Goal: Check status: Check status

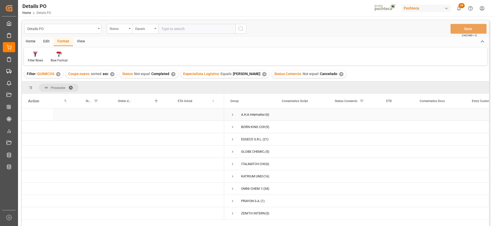
click at [231, 115] on span "Press SPACE to select this row." at bounding box center [232, 114] width 5 height 5
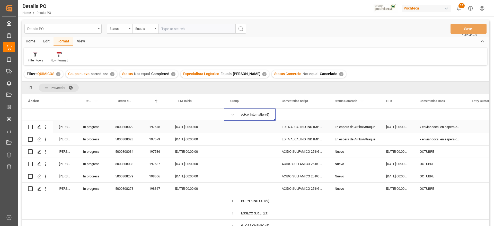
click at [384, 128] on div "[DATE] 00:00:00" at bounding box center [396, 127] width 33 height 12
click at [232, 116] on span "Press SPACE to select this row." at bounding box center [232, 114] width 5 height 5
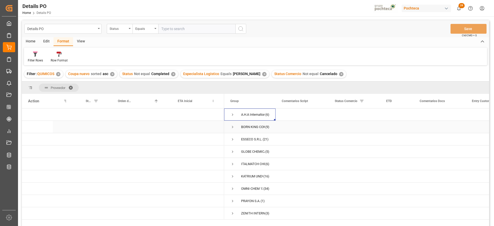
click at [231, 128] on span "Press SPACE to select this row." at bounding box center [232, 127] width 5 height 5
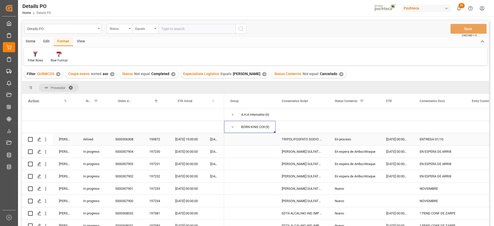
click at [347, 139] on div "En proceso" at bounding box center [354, 139] width 39 height 12
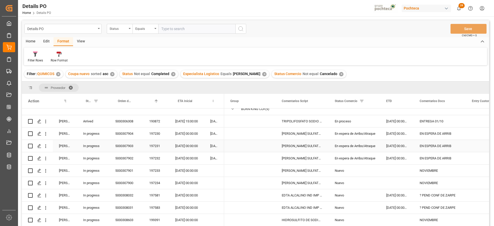
scroll to position [30, 0]
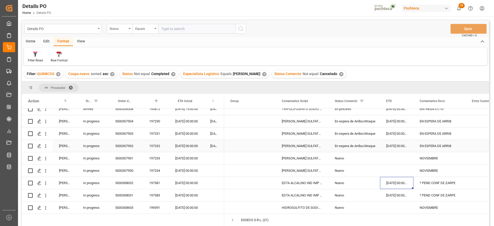
click at [187, 149] on div "[DATE] 00:00:00" at bounding box center [186, 146] width 35 height 12
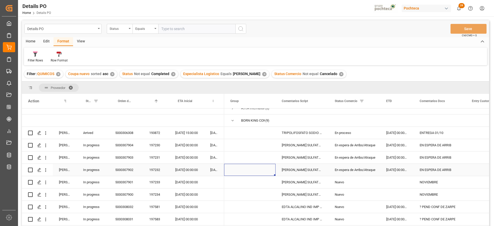
scroll to position [0, 0]
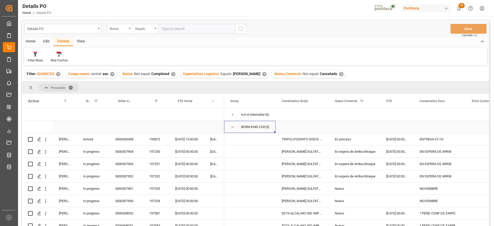
click at [232, 127] on span "Press SPACE to select this row." at bounding box center [232, 127] width 5 height 5
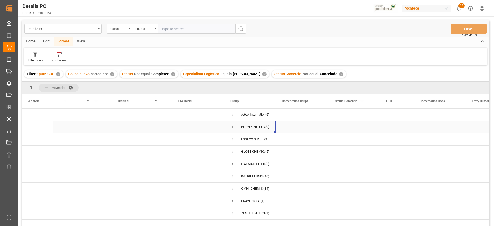
click at [233, 127] on span "Press SPACE to select this row." at bounding box center [232, 127] width 5 height 5
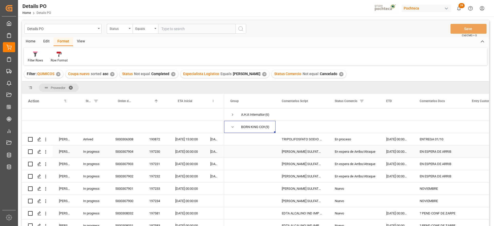
click at [424, 157] on div "EN ESPERA DE ARRIB" at bounding box center [439, 152] width 52 height 12
click at [306, 196] on div "[PERSON_NAME] SULFATO SODIO 70% GRANEL FB" at bounding box center [301, 201] width 53 height 12
click at [231, 127] on span "Press SPACE to select this row." at bounding box center [232, 127] width 5 height 5
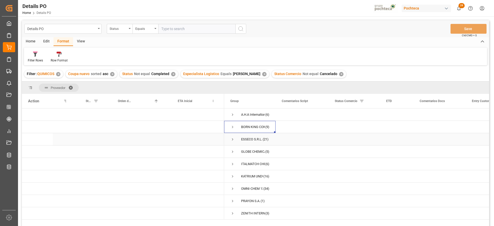
click at [232, 138] on span "Press SPACE to select this row." at bounding box center [232, 139] width 5 height 5
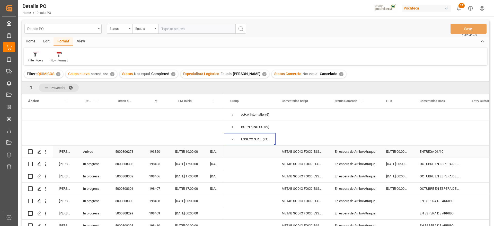
click at [430, 151] on div "ENTREGA 01/10" at bounding box center [439, 152] width 52 height 12
click at [444, 152] on div "ENTREGA 01/10" at bounding box center [439, 152] width 52 height 12
click at [186, 165] on div "[DATE] 17:00:00" at bounding box center [186, 164] width 35 height 12
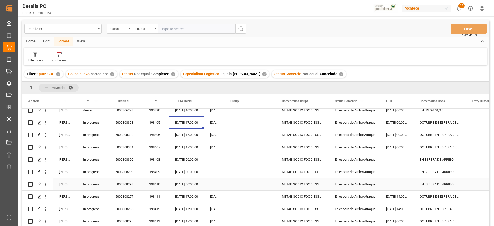
scroll to position [32, 0]
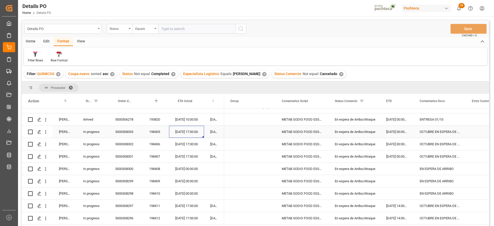
click at [262, 128] on span "Press SPACE to select this row." at bounding box center [249, 132] width 39 height 12
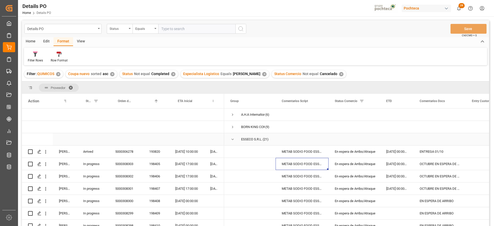
click at [232, 138] on span "Press SPACE to select this row." at bounding box center [232, 139] width 5 height 5
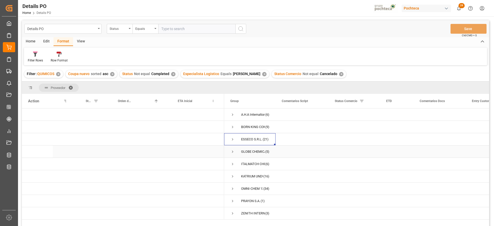
click at [231, 153] on span "Press SPACE to select this row." at bounding box center [232, 151] width 5 height 5
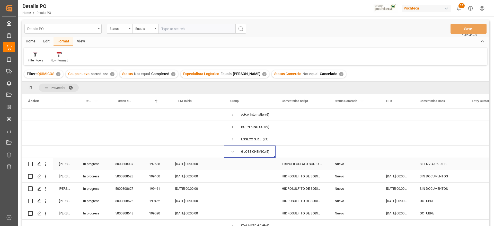
scroll to position [32, 0]
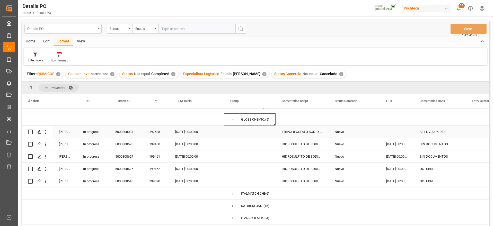
click at [438, 132] on div "SE ENVIA OK DE BL" at bounding box center [439, 132] width 52 height 12
click at [292, 135] on div "TRIPOLIFOSFATO SODIO POLVO IMP SACO 25KG" at bounding box center [301, 132] width 53 height 12
click at [440, 146] on div "SIN DOCUMENTOS" at bounding box center [439, 144] width 52 height 12
click at [394, 146] on div "[DATE] 00:00:00" at bounding box center [396, 144] width 33 height 12
click at [395, 172] on div "[DATE] 00:00:00" at bounding box center [396, 169] width 33 height 12
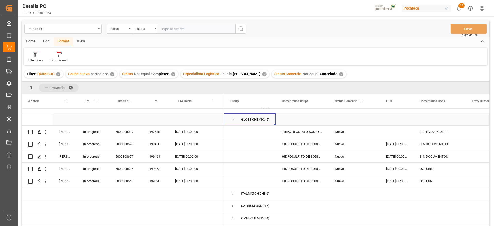
click at [233, 119] on span "Press SPACE to select this row." at bounding box center [232, 119] width 5 height 5
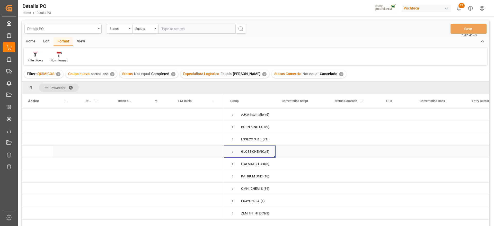
scroll to position [0, 0]
click at [232, 163] on span "Press SPACE to select this row." at bounding box center [232, 164] width 5 height 5
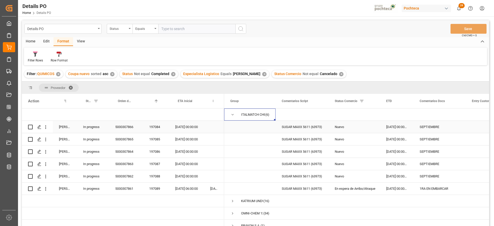
scroll to position [68, 0]
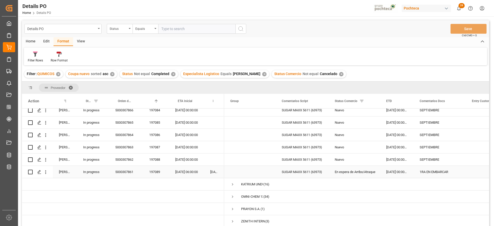
click at [355, 173] on div "En espera de Arribo/Atraque" at bounding box center [354, 172] width 39 height 12
click at [182, 170] on div "[DATE] 06:00:00" at bounding box center [186, 172] width 35 height 12
click at [416, 174] on div "1RA EN EMBARCAR" at bounding box center [439, 172] width 52 height 12
click at [404, 170] on div "[DATE] 00:00:00" at bounding box center [396, 172] width 33 height 12
click at [296, 172] on div "SUGAR MAXX 5611 (63973)" at bounding box center [301, 172] width 53 height 12
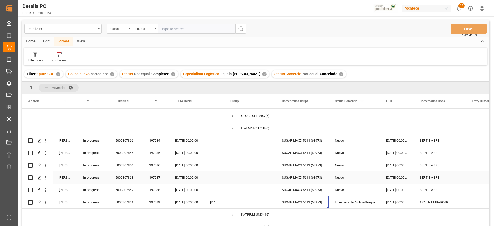
scroll to position [4, 0]
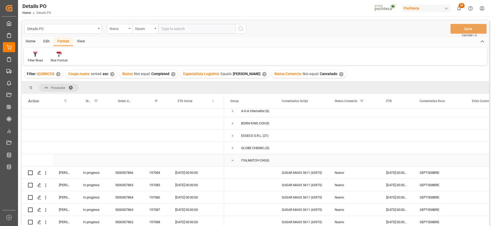
click at [232, 160] on span "Press SPACE to select this row." at bounding box center [232, 160] width 5 height 5
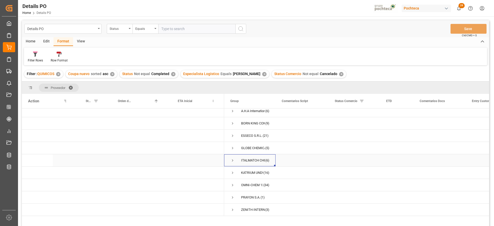
scroll to position [0, 0]
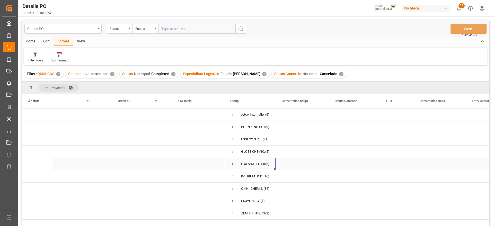
click at [232, 163] on span "Press SPACE to select this row." at bounding box center [232, 164] width 5 height 5
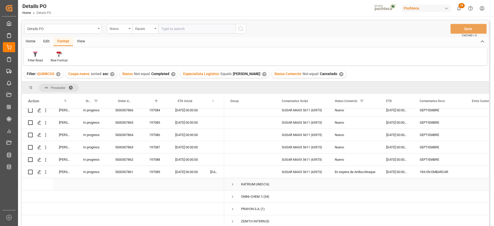
scroll to position [68, 0]
click at [367, 167] on div "En espera de Arribo/Atraque" at bounding box center [354, 172] width 39 height 12
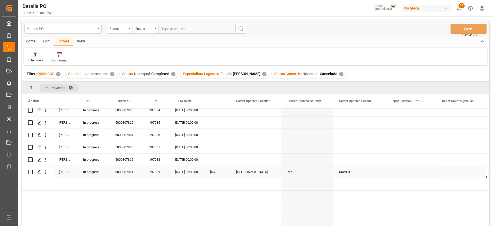
scroll to position [0, 0]
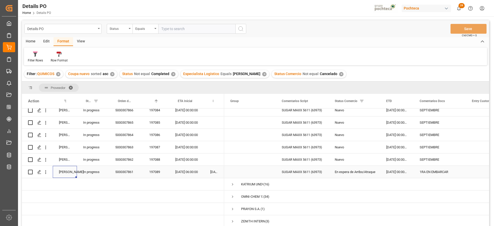
click at [126, 170] on div "5000307861" at bounding box center [126, 172] width 34 height 12
click at [128, 167] on div "5000307861" at bounding box center [126, 172] width 34 height 12
click at [156, 169] on div "197089" at bounding box center [156, 172] width 26 height 12
click at [129, 167] on div "5000307861" at bounding box center [126, 172] width 34 height 12
click at [288, 173] on div "SUGAR MAXX 5611 (63973)" at bounding box center [301, 172] width 53 height 12
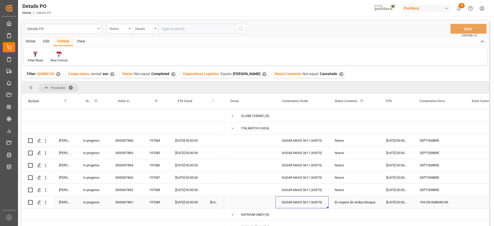
click at [132, 200] on div "5000307861" at bounding box center [126, 202] width 34 height 12
click at [294, 163] on div "SUGAR MAXX 5611 (63973)" at bounding box center [301, 165] width 53 height 12
click at [304, 194] on div "SUGAR MAXX 5611 (63973)" at bounding box center [301, 190] width 53 height 12
click at [304, 200] on div "SUGAR MAXX 5611 (63973)" at bounding box center [301, 202] width 53 height 12
click at [300, 152] on div "SUGAR MAXX 5611 (63973)" at bounding box center [301, 153] width 53 height 12
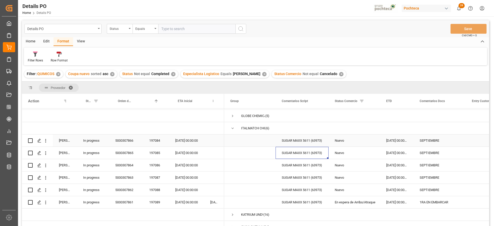
click at [298, 137] on div "SUGAR MAXX 5611 (63973)" at bounding box center [301, 140] width 53 height 12
click at [232, 128] on span "Press SPACE to select this row." at bounding box center [232, 128] width 5 height 5
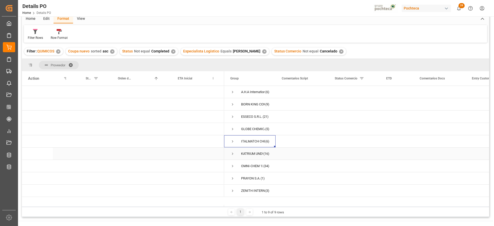
scroll to position [32, 0]
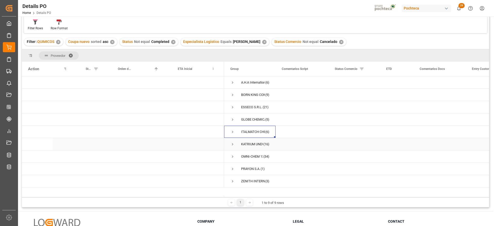
click at [232, 143] on span "Press SPACE to select this row." at bounding box center [232, 144] width 5 height 5
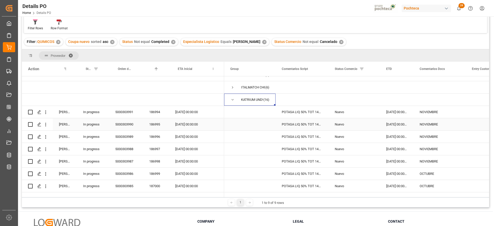
scroll to position [64, 0]
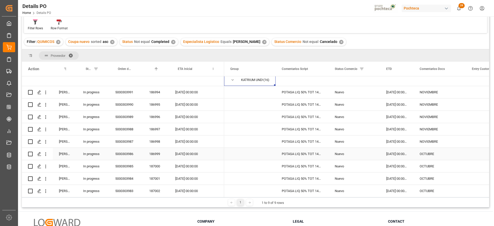
click at [426, 155] on div "OCTUBRE" at bounding box center [439, 154] width 52 height 12
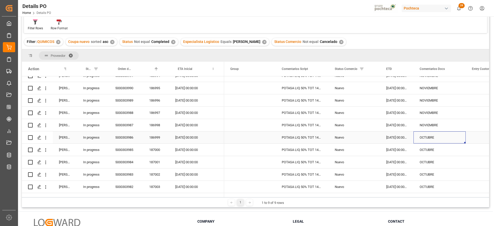
scroll to position [96, 0]
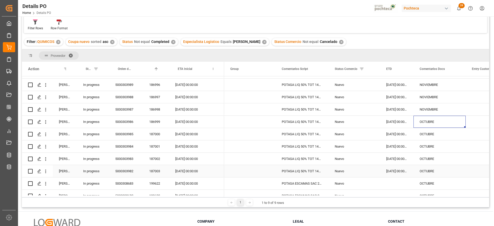
click at [425, 171] on div "OCTUBRE" at bounding box center [439, 171] width 52 height 12
click at [393, 121] on div "[DATE] 00:00:00" at bounding box center [396, 122] width 33 height 12
click at [177, 120] on div "[DATE] 00:00:00" at bounding box center [186, 122] width 35 height 12
click at [396, 104] on div "[DATE] 00:00:00" at bounding box center [396, 109] width 33 height 12
click at [179, 107] on div "[DATE] 00:00:00" at bounding box center [186, 109] width 35 height 12
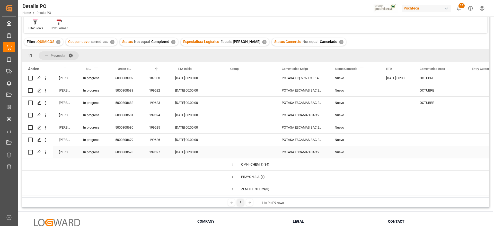
scroll to position [159, 0]
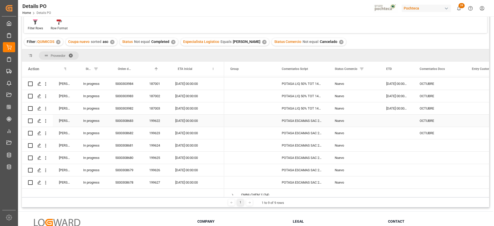
click at [430, 121] on div "OCTUBRE" at bounding box center [439, 121] width 52 height 12
click at [398, 118] on div "Press SPACE to select this row." at bounding box center [396, 121] width 33 height 12
click at [185, 120] on div "[DATE] 00:00:00" at bounding box center [186, 121] width 35 height 12
click at [185, 131] on div "[DATE] 00:00:00" at bounding box center [186, 133] width 35 height 12
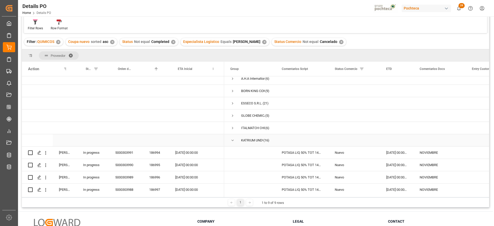
scroll to position [0, 0]
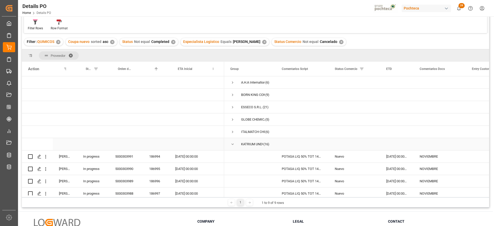
click at [230, 142] on span "Press SPACE to select this row." at bounding box center [232, 144] width 5 height 5
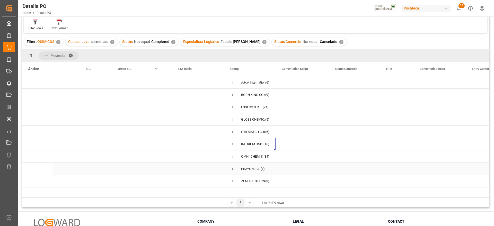
click at [232, 168] on span "Press SPACE to select this row." at bounding box center [232, 169] width 5 height 5
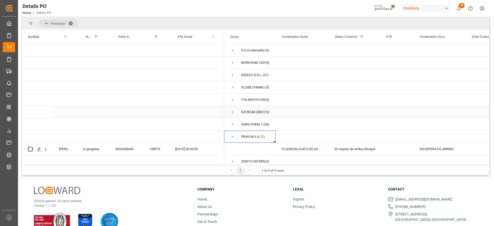
scroll to position [6, 0]
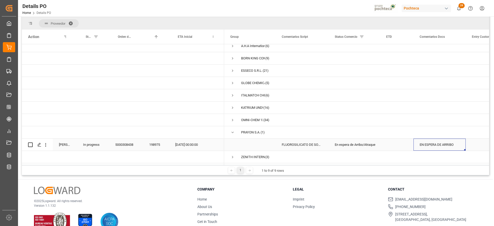
click at [447, 145] on div "EN ESPERA DE ARRIBO" at bounding box center [439, 145] width 52 height 12
click at [153, 143] on div "198975" at bounding box center [156, 145] width 26 height 12
click at [316, 146] on div "FLUOROSILICATO DE SODIO A S-25 KG (58016" at bounding box center [301, 145] width 53 height 12
click at [231, 130] on span "Press SPACE to select this row." at bounding box center [232, 132] width 5 height 5
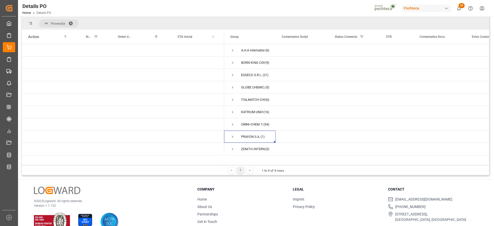
scroll to position [0, 0]
click at [231, 148] on span "Press SPACE to select this row." at bounding box center [232, 149] width 5 height 5
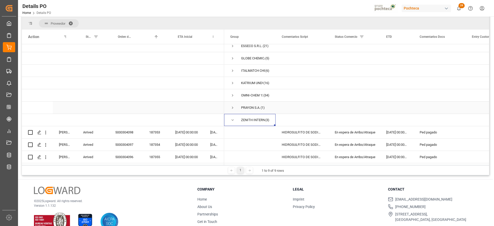
scroll to position [31, 0]
click at [425, 131] on div "Ped pagado" at bounding box center [439, 132] width 52 height 12
click at [232, 118] on span "Press SPACE to select this row." at bounding box center [232, 120] width 5 height 5
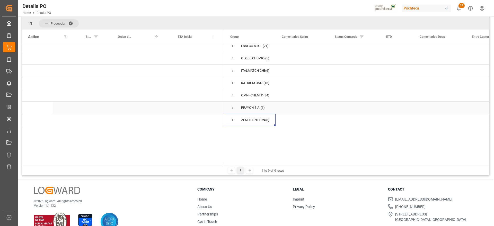
scroll to position [0, 0]
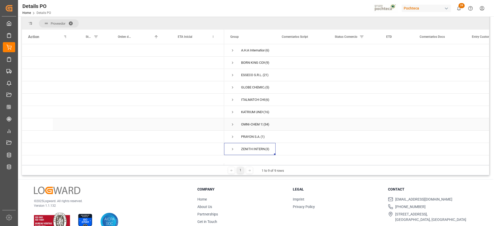
click at [233, 124] on span "Press SPACE to select this row." at bounding box center [232, 124] width 5 height 5
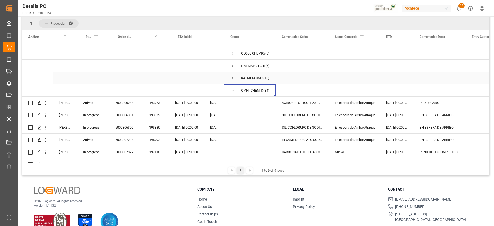
scroll to position [64, 0]
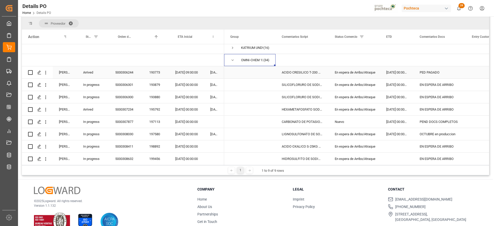
click at [398, 76] on div "[DATE] 00:00:00" at bounding box center [396, 72] width 33 height 12
click at [432, 73] on div "PED PAGADO" at bounding box center [439, 72] width 52 height 12
click at [300, 74] on div "ACIDO CRESILICO T-200 KG (90387)" at bounding box center [301, 72] width 53 height 12
click at [434, 83] on div "EN ESPERA DE ARRIBO" at bounding box center [439, 85] width 52 height 12
click at [188, 84] on div "[DATE] 00:00:00" at bounding box center [186, 85] width 35 height 12
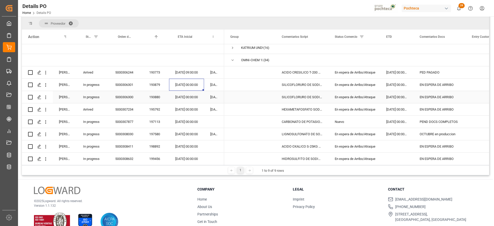
click at [188, 99] on div "[DATE] 00:00:00" at bounding box center [186, 97] width 35 height 12
click at [298, 112] on div "HEXAMETAFOSFATO SODIO TEC POLVO IMP S-25" at bounding box center [301, 109] width 53 height 12
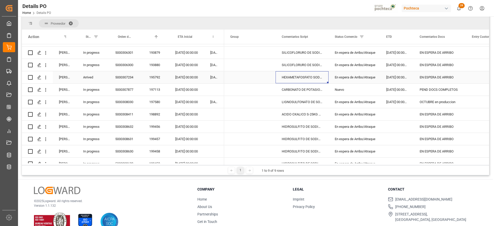
click at [288, 76] on div "HEXAMETAFOSFATO SODIO TEC POLVO IMP S-25" at bounding box center [301, 77] width 53 height 12
click at [180, 79] on div "[DATE] 00:00:00" at bounding box center [186, 77] width 35 height 12
click at [352, 90] on div "Nuevo" at bounding box center [354, 90] width 39 height 12
click at [303, 91] on div "CARBONATO DE POTASIO POLVO SAC 25 KG IMP" at bounding box center [301, 90] width 53 height 12
click at [298, 102] on div "LIGNOSULFONATO DE SODIO SAC 25 KG (56733" at bounding box center [301, 102] width 53 height 12
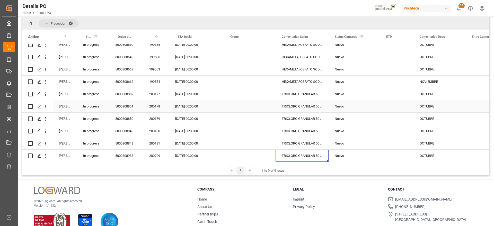
scroll to position [240, 0]
click at [159, 83] on div "200177" at bounding box center [156, 82] width 26 height 12
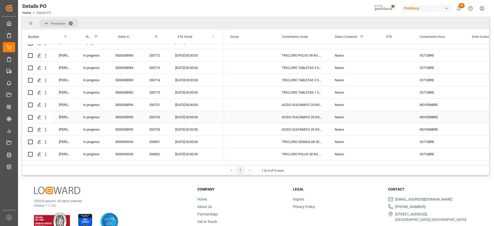
scroll to position [369, 0]
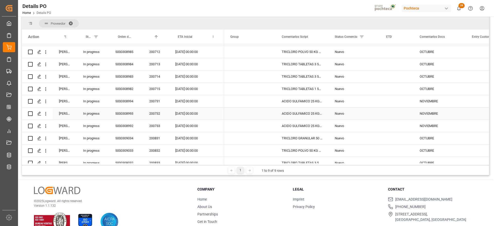
click at [157, 103] on div "200731" at bounding box center [156, 101] width 26 height 12
click at [411, 102] on div "Press SPACE to select this row." at bounding box center [396, 101] width 33 height 12
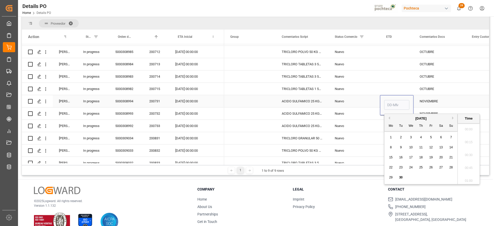
scroll to position [593, 0]
click at [452, 117] on button "Next Month" at bounding box center [453, 117] width 3 height 3
click at [412, 157] on span "15" at bounding box center [410, 158] width 3 height 4
type input "[DATE] 00:00"
click at [356, 101] on div "Nuevo" at bounding box center [354, 101] width 39 height 12
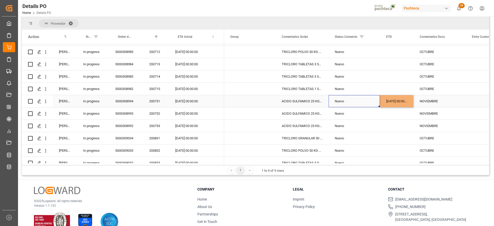
click at [398, 101] on div "[DATE] 00:00:00" at bounding box center [396, 101] width 33 height 12
click at [396, 110] on div "Press SPACE to select this row." at bounding box center [396, 113] width 33 height 12
click at [397, 125] on div "Press SPACE to select this row." at bounding box center [396, 126] width 33 height 12
click at [433, 100] on div "NOVIEMBRE" at bounding box center [439, 101] width 52 height 12
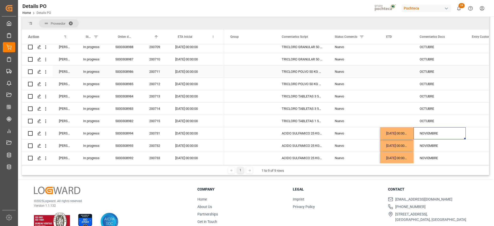
scroll to position [304, 0]
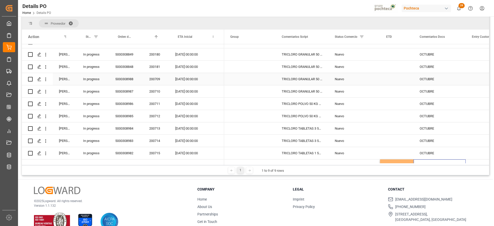
click at [157, 82] on div "200709" at bounding box center [156, 79] width 26 height 12
click at [397, 80] on div "Press SPACE to select this row." at bounding box center [396, 79] width 33 height 12
click at [396, 79] on div "Press SPACE to select this row." at bounding box center [396, 79] width 33 height 12
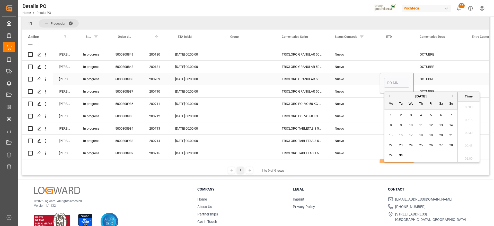
scroll to position [593, 0]
click at [453, 95] on button "Next Month" at bounding box center [453, 95] width 3 height 3
click at [391, 125] on span "6" at bounding box center [391, 125] width 2 height 4
type input "[DATE] 00:00"
click at [356, 85] on div "Nuevo" at bounding box center [354, 79] width 39 height 12
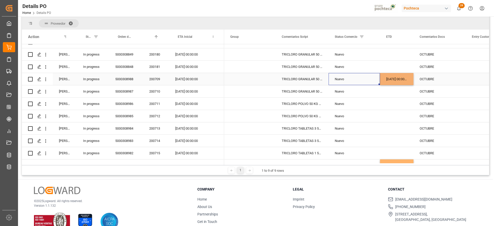
click at [397, 80] on div "[DATE] 00:00:00" at bounding box center [396, 79] width 33 height 12
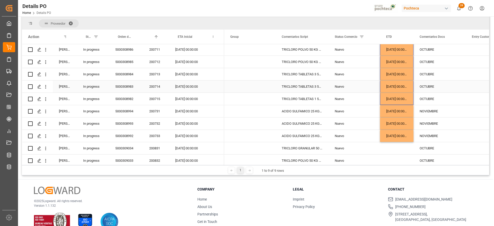
scroll to position [369, 0]
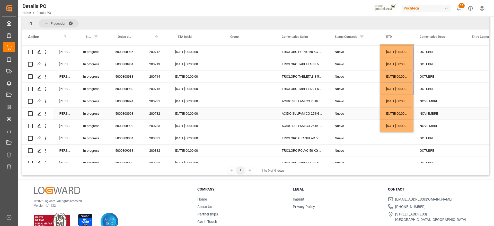
click at [425, 102] on div "NOVIEMBRE" at bounding box center [439, 101] width 52 height 12
click at [421, 103] on input "NOVIEMBRE" at bounding box center [439, 104] width 44 height 10
type input "pto progreso NOVIEMBRE"
click at [436, 101] on div "pto progreso NOVIEMBRE" at bounding box center [439, 101] width 52 height 12
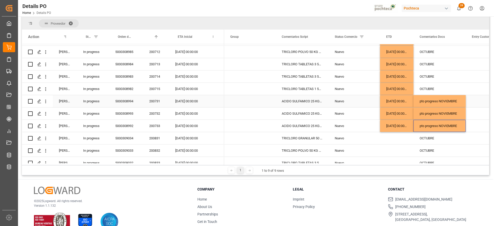
click at [374, 101] on div "Nuevo" at bounding box center [353, 101] width 51 height 12
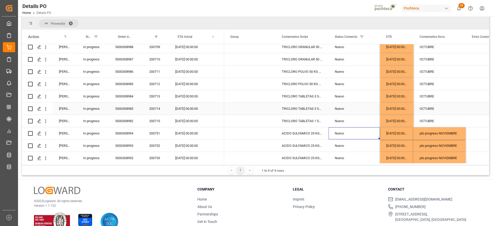
scroll to position [304, 0]
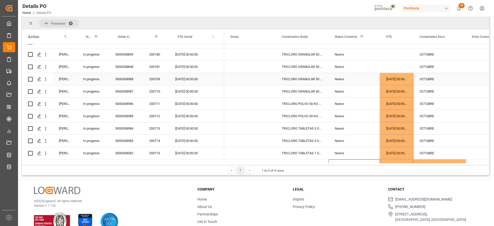
click at [399, 79] on div "[DATE] 00:00:00" at bounding box center [396, 79] width 33 height 12
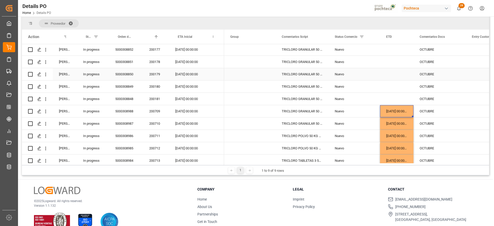
scroll to position [240, 0]
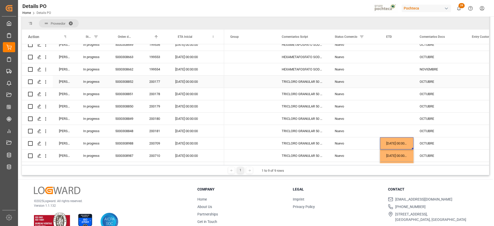
click at [399, 78] on div "Press SPACE to select this row." at bounding box center [396, 82] width 33 height 12
click at [399, 81] on div "Press SPACE to select this row." at bounding box center [396, 82] width 33 height 12
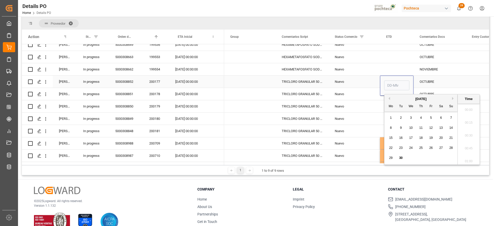
scroll to position [606, 0]
click at [452, 98] on button "Next Month" at bounding box center [453, 98] width 3 height 3
click at [450, 118] on span "5" at bounding box center [451, 118] width 2 height 4
type input "[DATE] 00:00"
click at [363, 85] on div "Nuevo" at bounding box center [354, 82] width 39 height 12
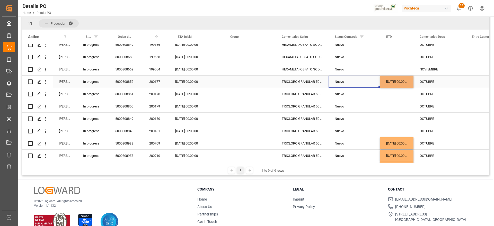
click at [390, 86] on div "[DATE] 00:00:00" at bounding box center [396, 82] width 33 height 12
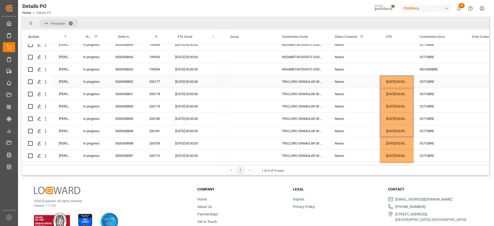
click at [183, 80] on div "[DATE] 00:00:00" at bounding box center [186, 82] width 35 height 12
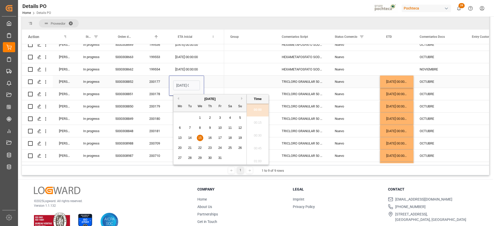
scroll to position [0, 15]
click at [189, 159] on span "28" at bounding box center [189, 158] width 3 height 4
type input "[DATE] 00:00"
click at [206, 81] on div "Press SPACE to select this row." at bounding box center [214, 82] width 20 height 12
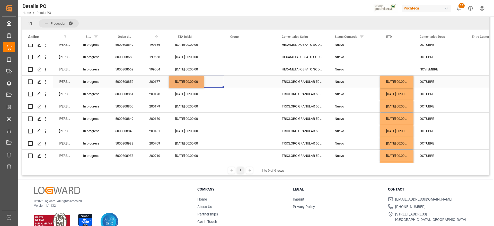
click at [184, 82] on div "[DATE] 00:00:00" at bounding box center [186, 82] width 35 height 12
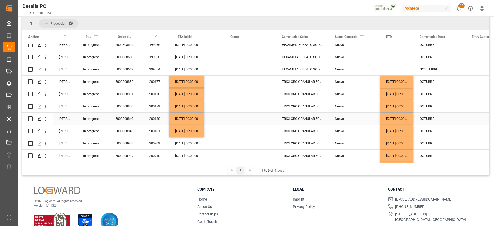
click at [307, 113] on div "TRICLORO GRANULAR 50 KG CUBETA (23291)" at bounding box center [301, 119] width 53 height 12
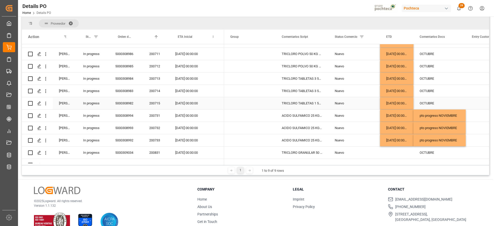
scroll to position [369, 0]
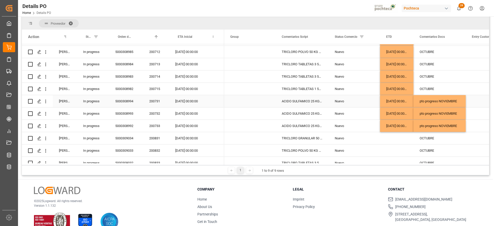
click at [159, 101] on div "200731" at bounding box center [156, 101] width 26 height 12
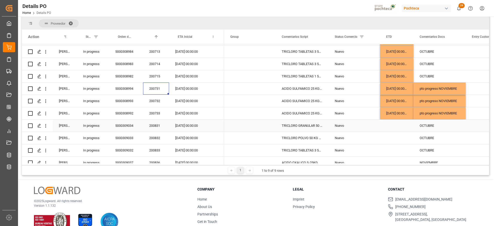
scroll to position [414, 0]
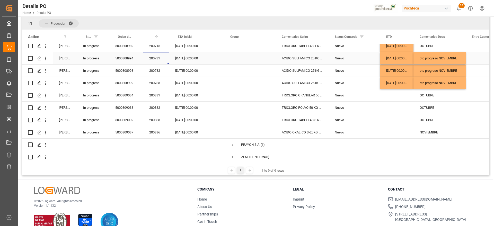
click at [393, 52] on div "[DATE] 00:00:00" at bounding box center [396, 58] width 33 height 12
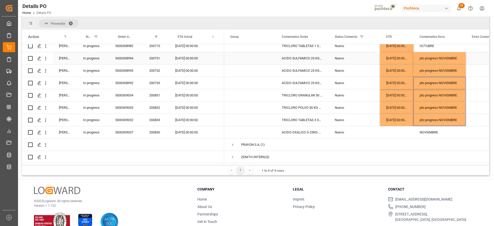
click at [437, 56] on div "pto progreso NOVIEMBRE" at bounding box center [439, 58] width 52 height 12
click at [438, 57] on input "pto progreso NOVIEMBRE" at bounding box center [439, 61] width 44 height 10
drag, startPoint x: 440, startPoint y: 59, endPoint x: 413, endPoint y: 59, distance: 27.5
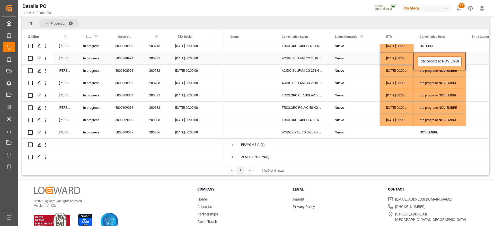
type input "NOVIEMBRE"
click at [433, 71] on div "pto progreso NOVIEMBRE" at bounding box center [439, 71] width 52 height 12
click at [436, 58] on div "NOVIEMBRE" at bounding box center [439, 58] width 52 height 12
click at [398, 56] on div "[DATE] 00:00:00" at bounding box center [396, 58] width 33 height 12
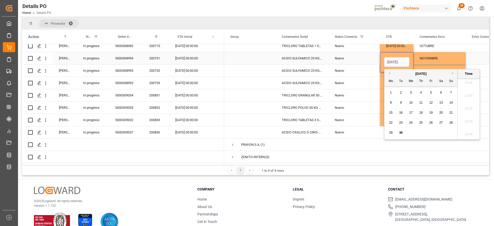
scroll to position [0, 17]
drag, startPoint x: 387, startPoint y: 60, endPoint x: 408, endPoint y: 59, distance: 21.9
click at [408, 59] on input "[DATE] 00:00" at bounding box center [396, 62] width 25 height 10
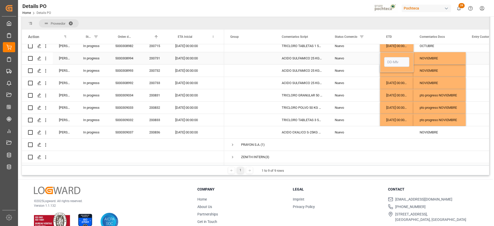
click at [425, 56] on div "NOVIEMBRE" at bounding box center [439, 58] width 52 height 12
click at [400, 59] on div "Press SPACE to select this row." at bounding box center [396, 58] width 33 height 12
click at [446, 66] on div "NOVIEMBRE" at bounding box center [439, 71] width 52 height 12
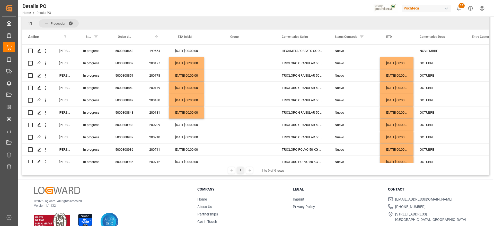
scroll to position [253, 0]
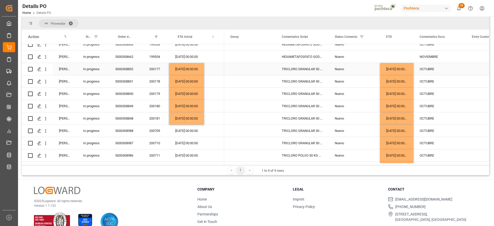
click at [443, 69] on div "OCTUBRE" at bounding box center [439, 69] width 52 height 12
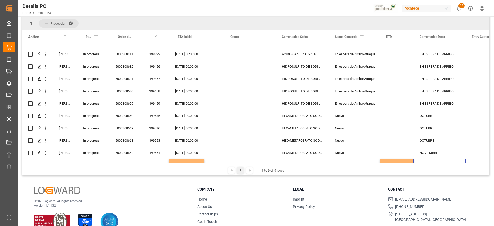
scroll to position [156, 0]
click at [435, 121] on div "OCTUBRE" at bounding box center [439, 116] width 52 height 12
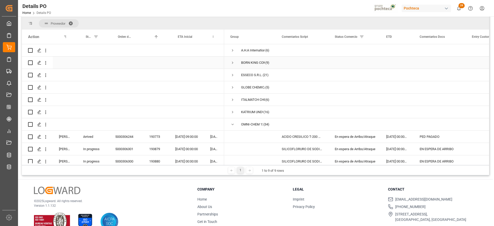
scroll to position [0, 0]
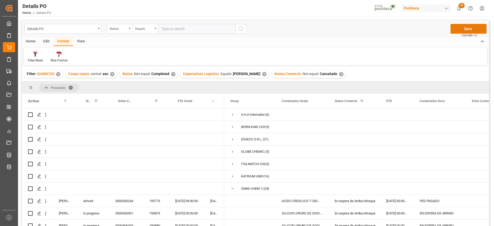
click at [473, 27] on button "Save" at bounding box center [468, 29] width 36 height 10
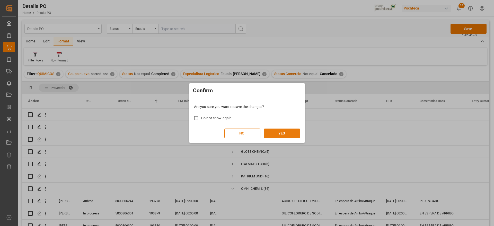
click at [277, 133] on button "YES" at bounding box center [282, 134] width 36 height 10
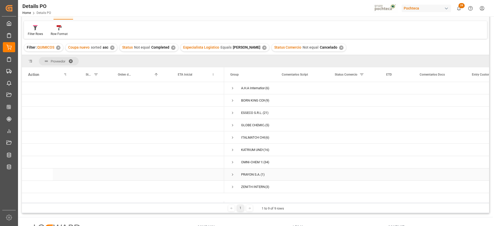
scroll to position [32, 0]
